Goal: Task Accomplishment & Management: Manage account settings

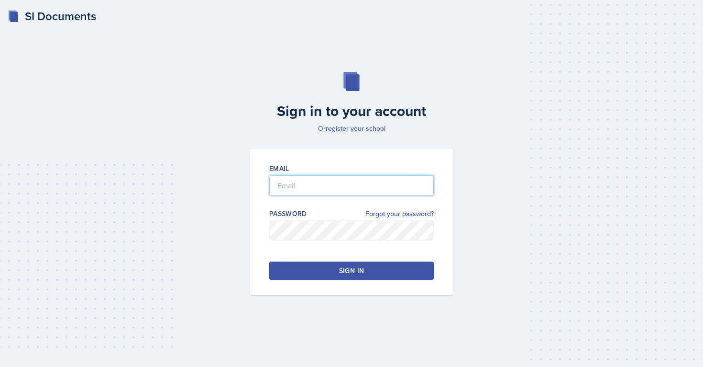
type input "[EMAIL_ADDRESS][PERSON_NAME][DOMAIN_NAME]"
click at [347, 266] on div "Sign in" at bounding box center [351, 271] width 25 height 10
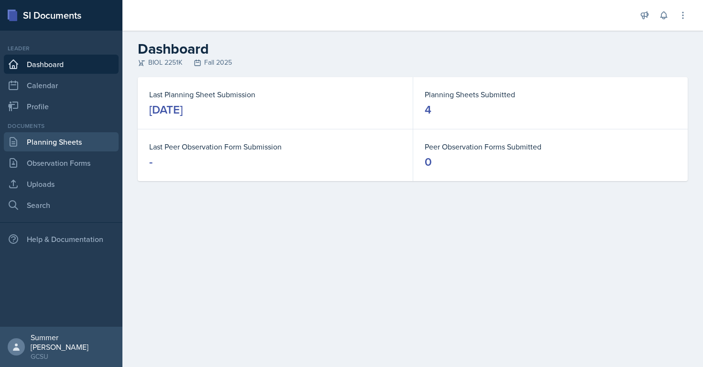
click at [53, 139] on link "Planning Sheets" at bounding box center [61, 141] width 115 height 19
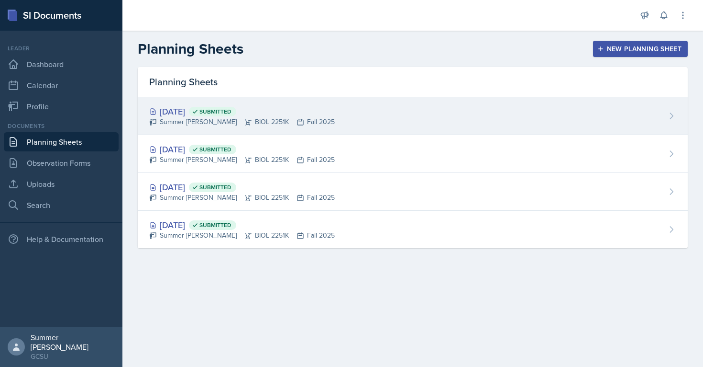
click at [192, 114] on div "[DATE] Submitted" at bounding box center [242, 111] width 186 height 13
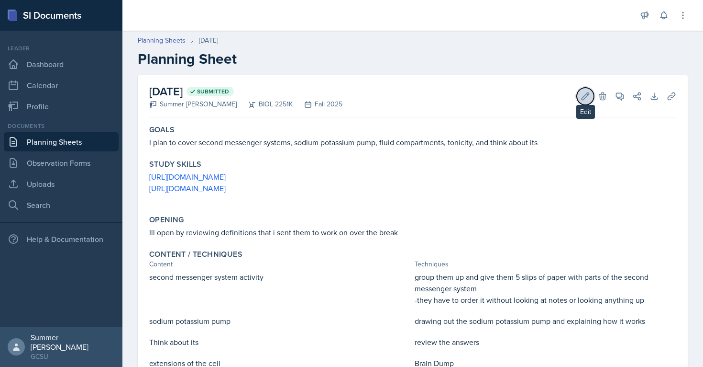
click at [588, 93] on icon at bounding box center [585, 95] width 7 height 7
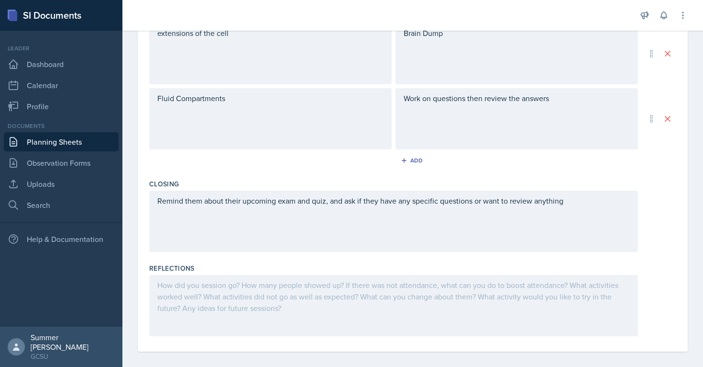
scroll to position [543, 0]
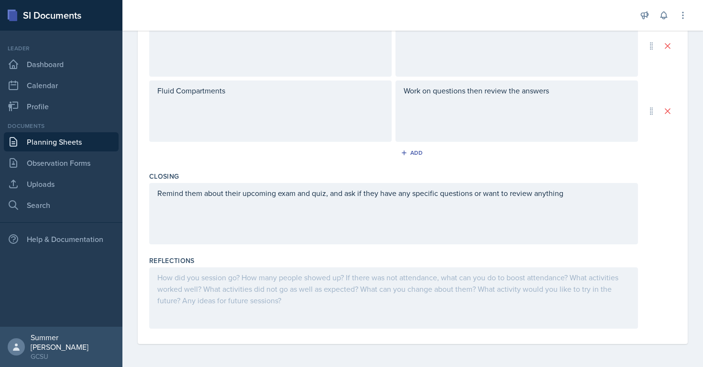
click at [251, 326] on div at bounding box center [393, 297] width 489 height 61
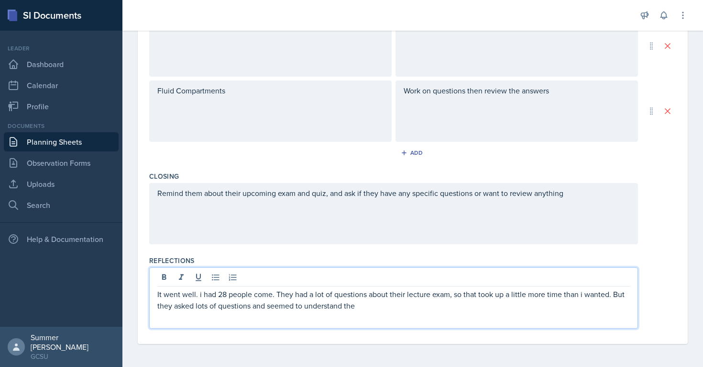
click at [265, 244] on div "Remind them about their upcoming exam and quiz, and ask if they have any specif…" at bounding box center [393, 213] width 489 height 61
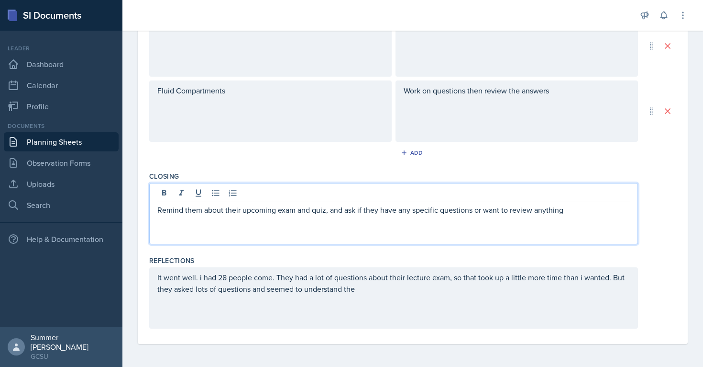
click at [672, 192] on div "Remind them about their upcoming exam and quiz, and ask if they have any specif…" at bounding box center [412, 213] width 527 height 61
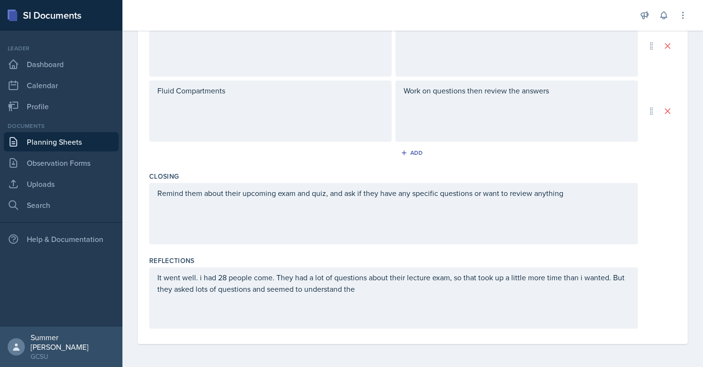
scroll to position [0, 0]
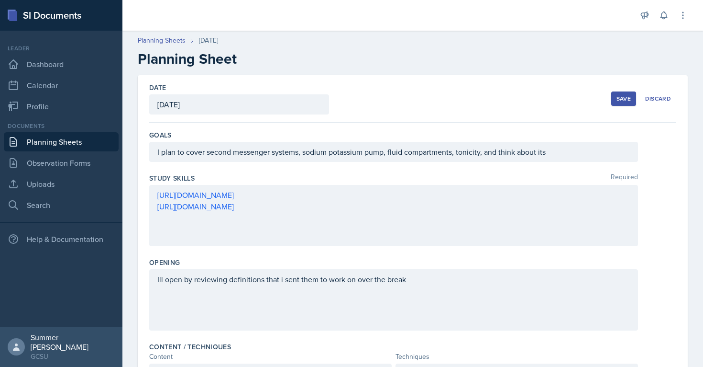
click at [628, 95] on div "Save" at bounding box center [624, 99] width 14 height 8
